Goal: Navigation & Orientation: Go to known website

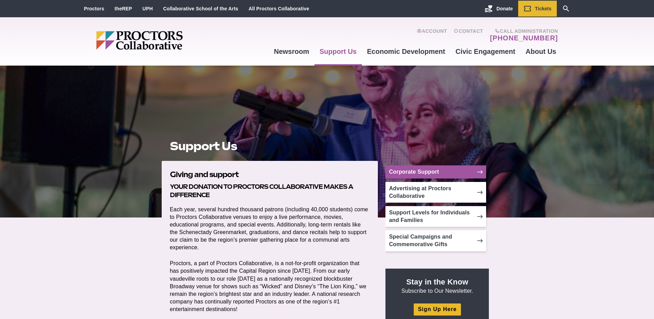
click at [479, 172] on icon at bounding box center [480, 172] width 6 height 6
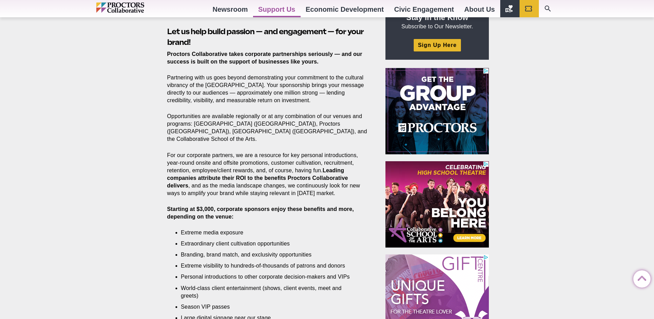
scroll to position [253, 0]
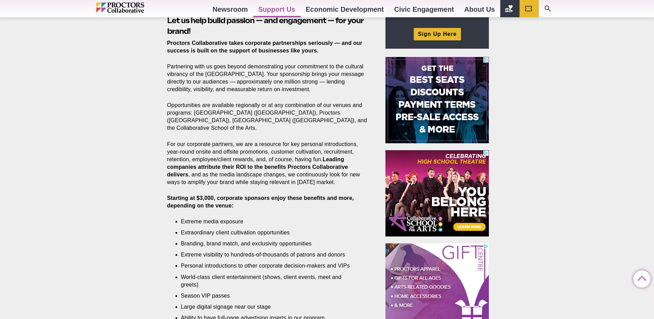
click at [443, 105] on img at bounding box center [437, 100] width 103 height 86
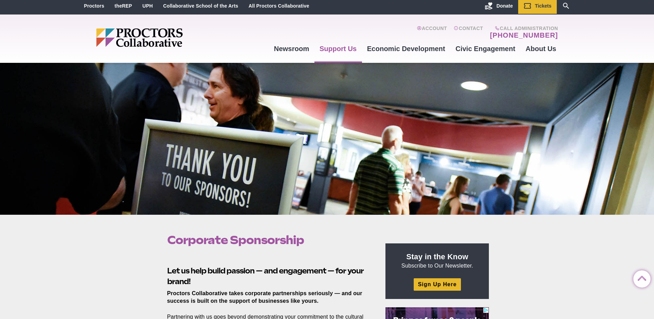
scroll to position [0, 0]
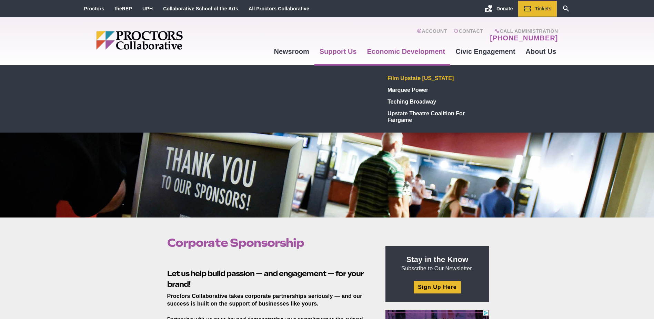
click at [402, 79] on link "Film Upstate [US_STATE]" at bounding box center [435, 78] width 101 height 12
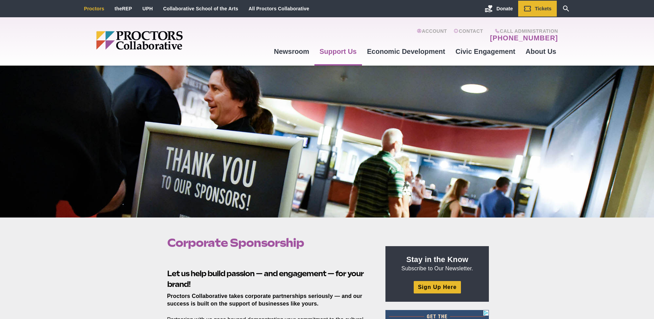
click at [102, 8] on link "Proctors" at bounding box center [94, 9] width 20 height 6
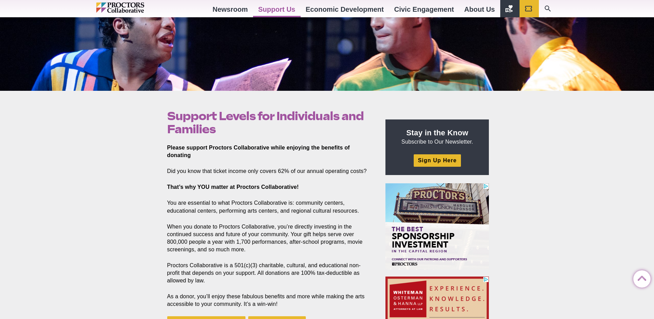
scroll to position [253, 0]
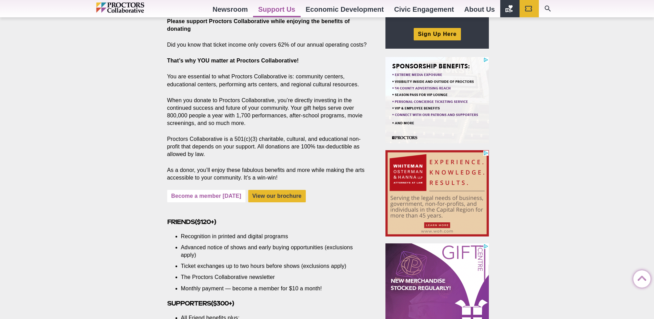
click at [219, 197] on link "Become a member [DATE]" at bounding box center [206, 196] width 78 height 12
